Goal: Task Accomplishment & Management: Manage account settings

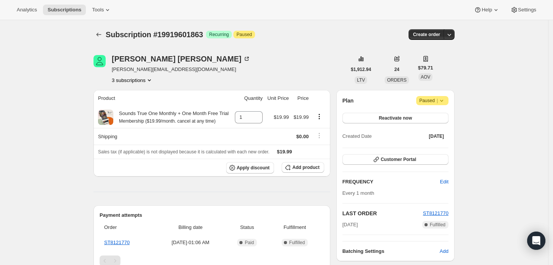
click at [444, 98] on icon at bounding box center [442, 101] width 8 height 8
click at [436, 116] on span "Cancel subscription" at bounding box center [435, 115] width 43 height 6
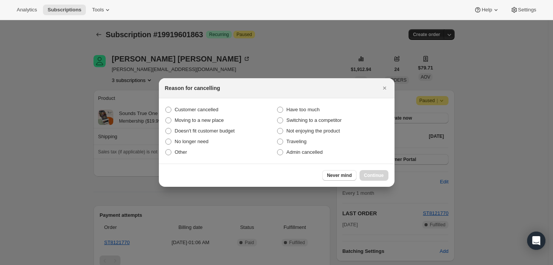
click at [298, 160] on section "Customer cancelled Have too much Moving to a new place Switching to a competito…" at bounding box center [277, 130] width 236 height 65
drag, startPoint x: 307, startPoint y: 156, endPoint x: 311, endPoint y: 156, distance: 4.2
click at [307, 156] on label "Admin cancelled" at bounding box center [333, 152] width 112 height 11
click at [277, 150] on input "Admin cancelled" at bounding box center [277, 149] width 0 height 0
radio input "true"
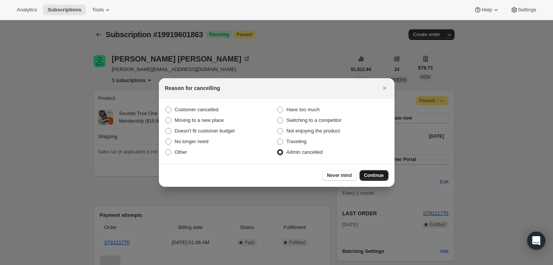
click at [368, 173] on span "Continue" at bounding box center [374, 175] width 20 height 6
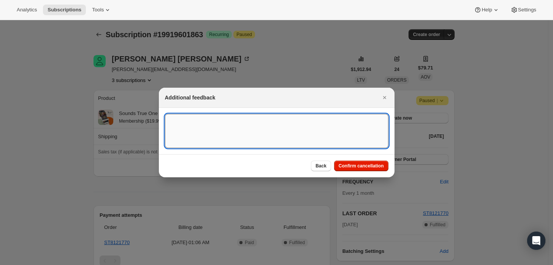
click at [286, 127] on textarea ":rbj:" at bounding box center [276, 131] width 223 height 34
type textarea "Customer requested cancellation."
click at [343, 168] on span "Confirm cancellation" at bounding box center [360, 166] width 45 height 6
